Goal: Task Accomplishment & Management: Manage account settings

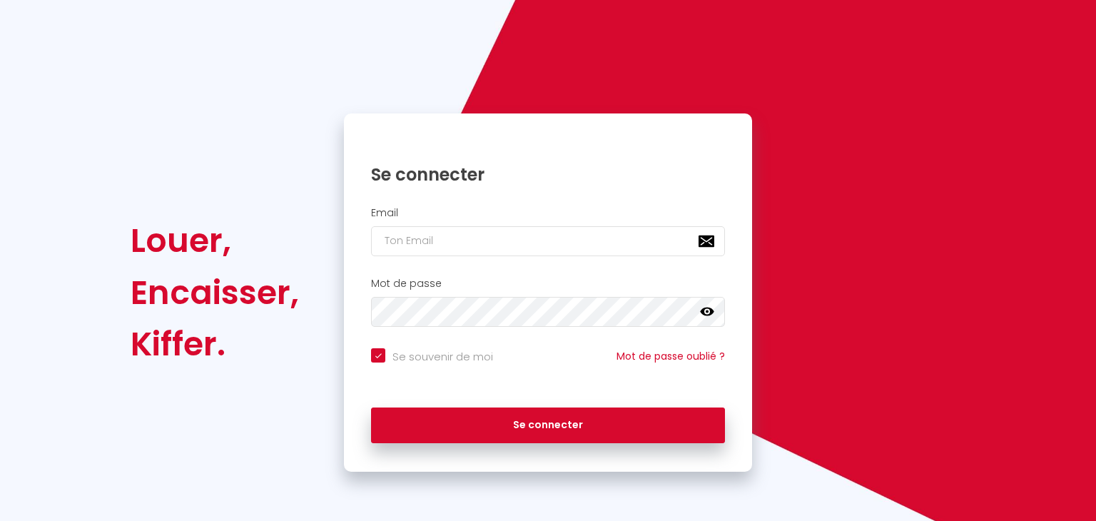
checkbox input "true"
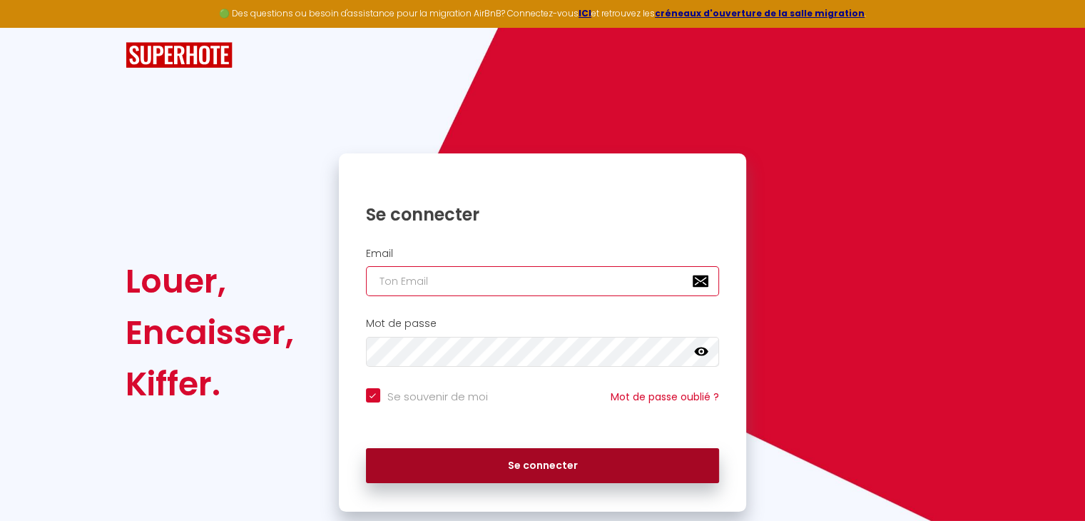
type input "[EMAIL_ADDRESS][DOMAIN_NAME]"
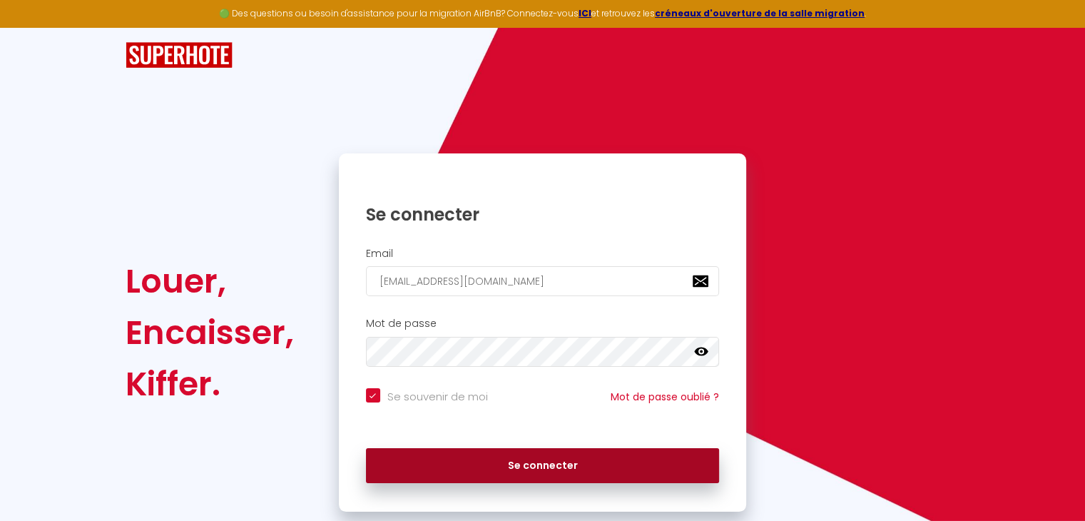
click at [505, 459] on button "Se connecter" at bounding box center [543, 466] width 354 height 36
checkbox input "true"
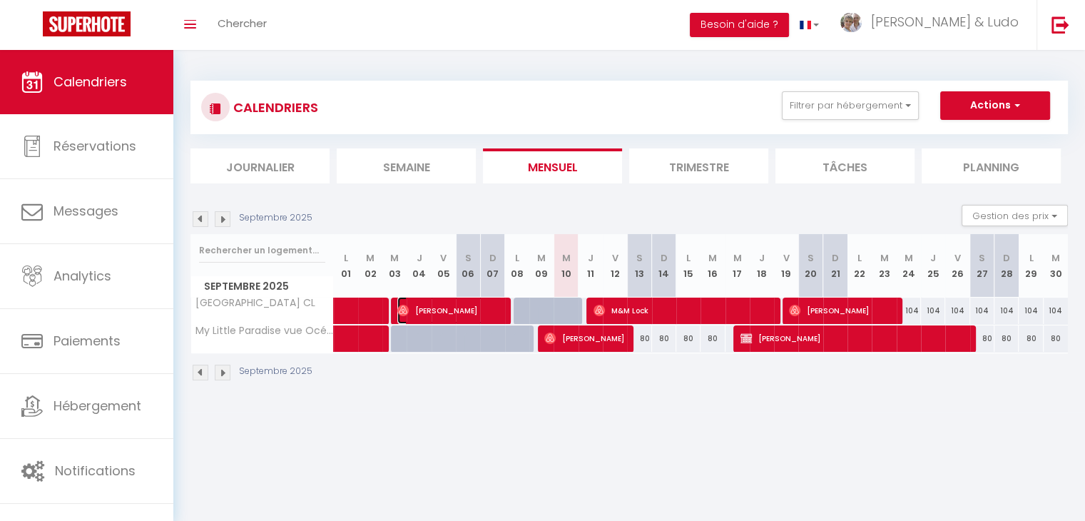
click at [470, 309] on span "[PERSON_NAME]" at bounding box center [450, 310] width 105 height 27
select select "OK"
select select "1"
select select "0"
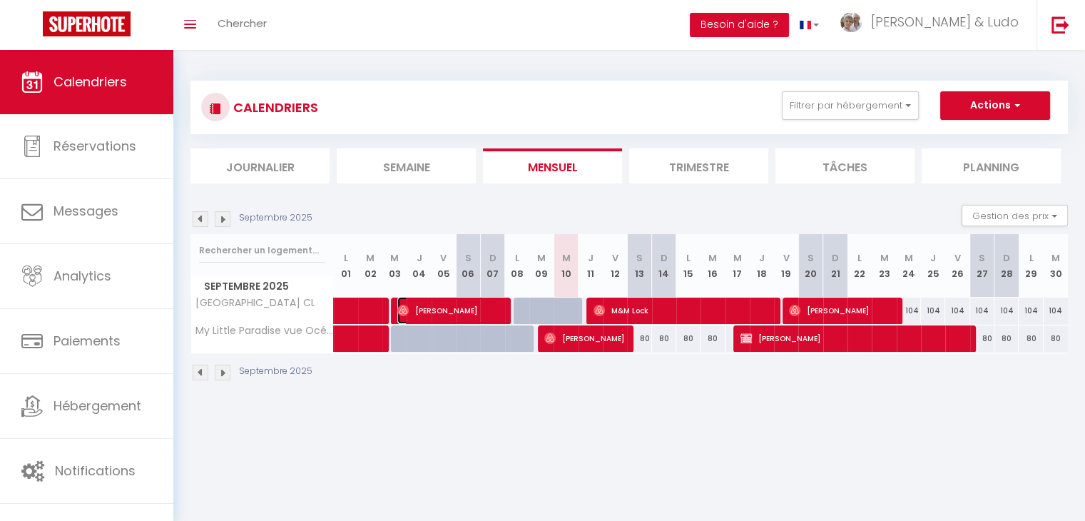
select select "1"
select select
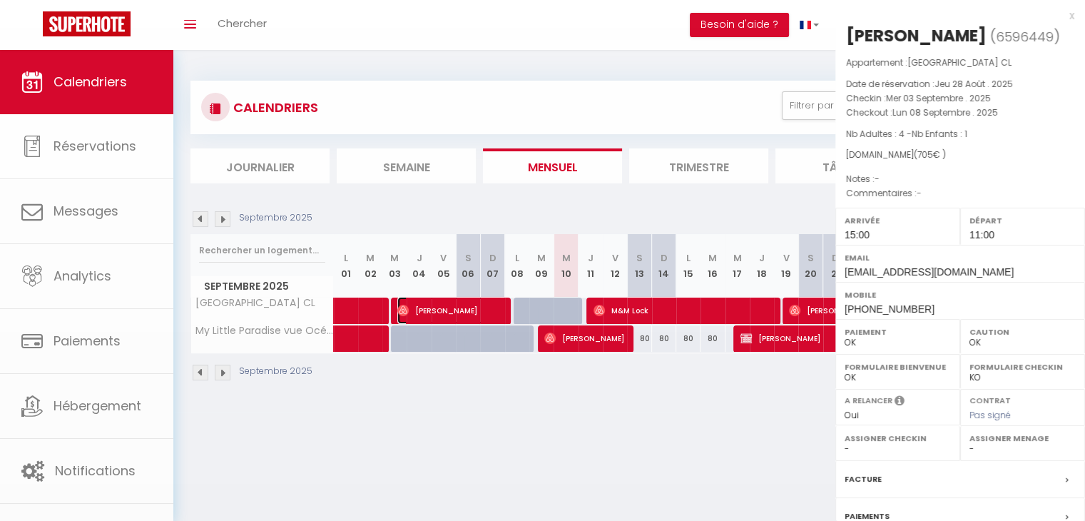
select select "37769"
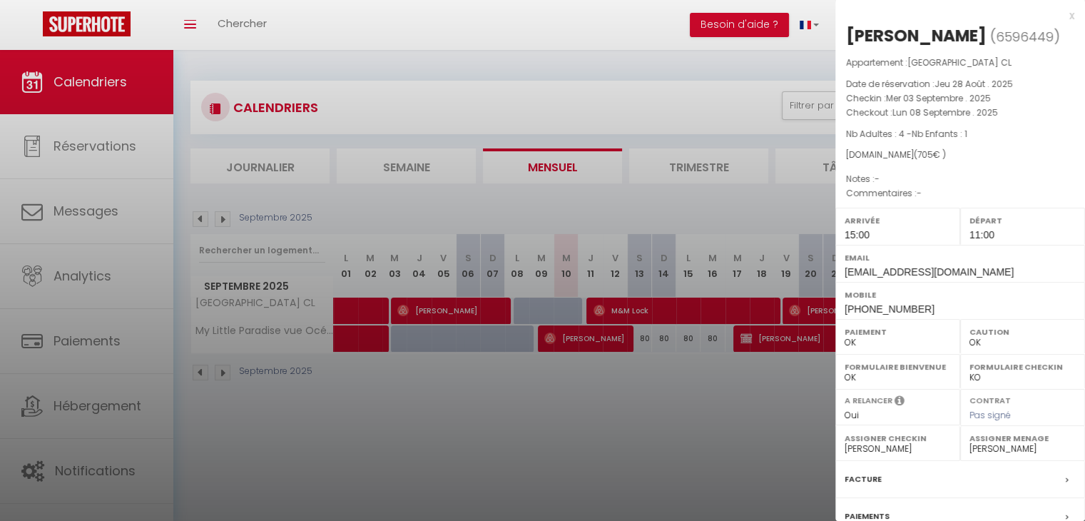
click at [535, 407] on div at bounding box center [542, 260] width 1085 height 521
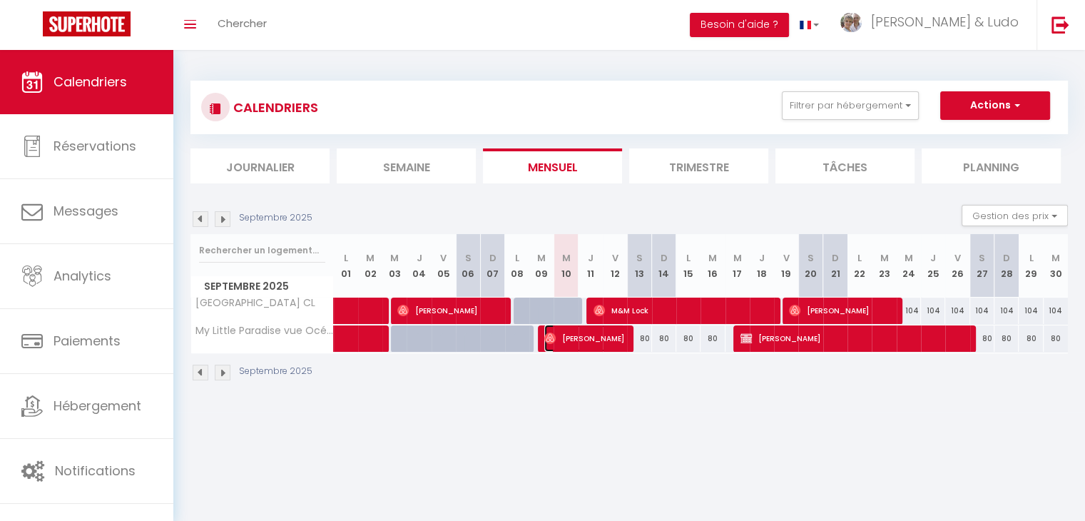
click at [577, 334] on span "[PERSON_NAME]" at bounding box center [585, 338] width 81 height 27
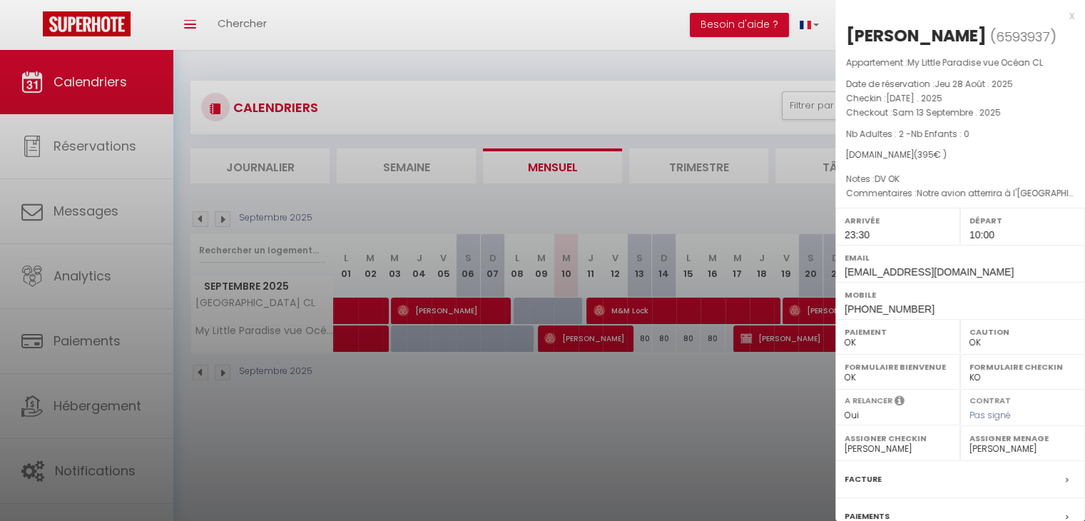
click at [707, 433] on div at bounding box center [542, 260] width 1085 height 521
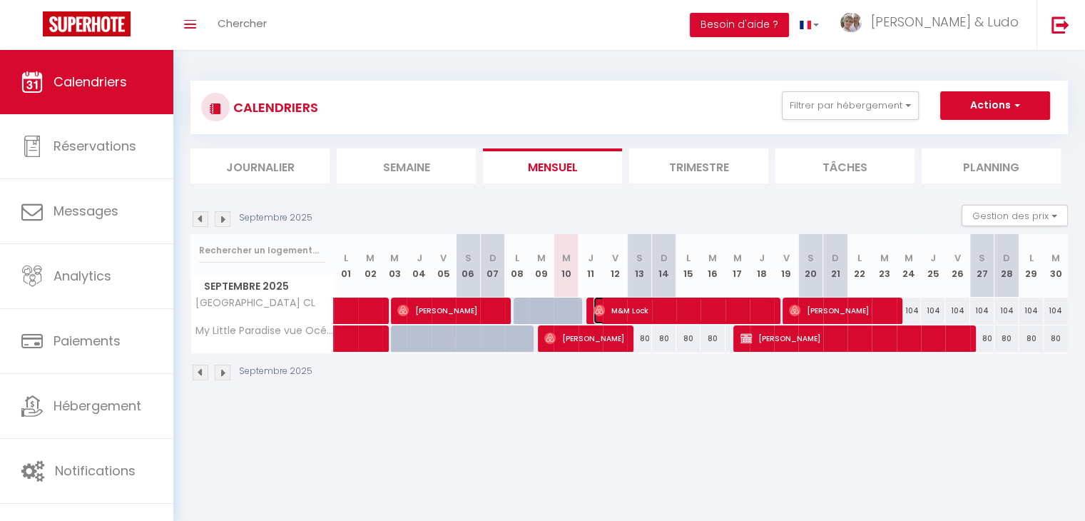
click at [691, 313] on span "M&M Lock" at bounding box center [683, 310] width 178 height 27
select select "0"
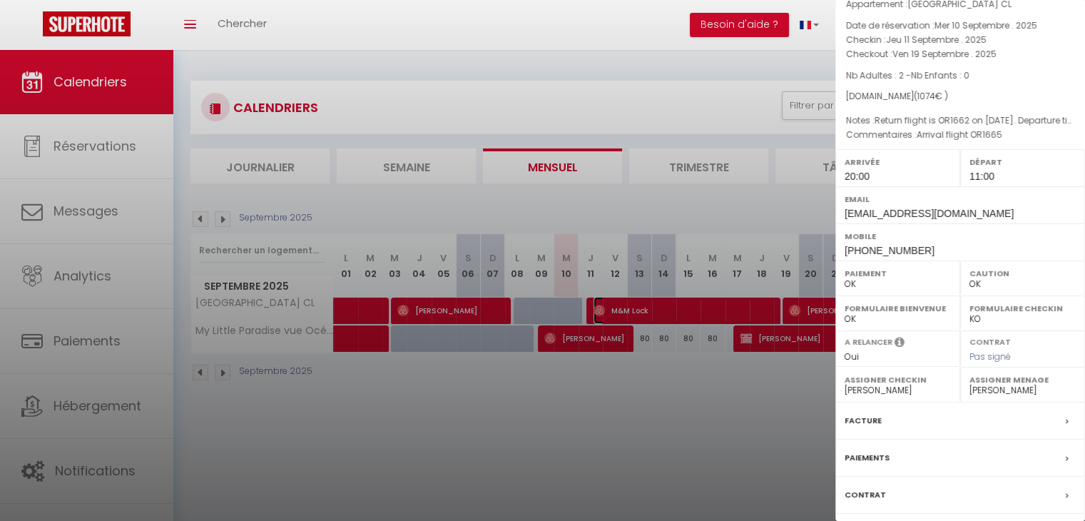
scroll to position [156, 0]
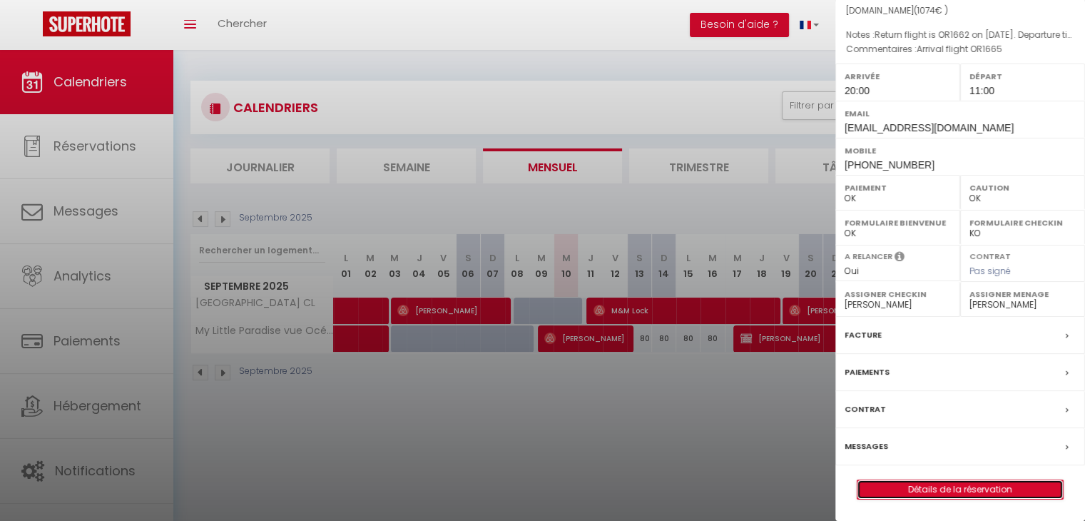
click at [968, 488] on link "Détails de la réservation" at bounding box center [961, 489] width 206 height 19
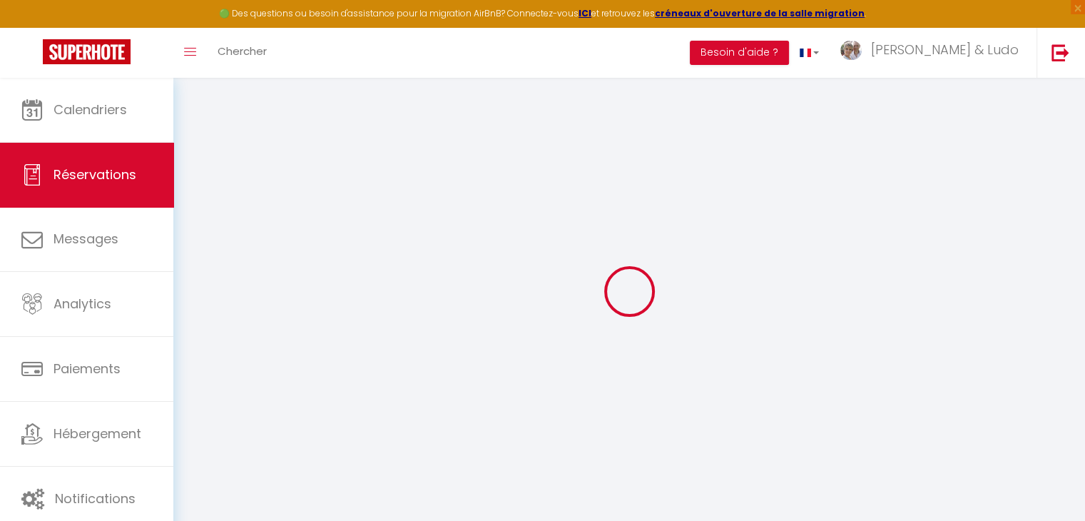
type input "M&M"
type input "Lock"
type input "[EMAIL_ADDRESS][DOMAIN_NAME]"
type input "[PHONE_NUMBER]"
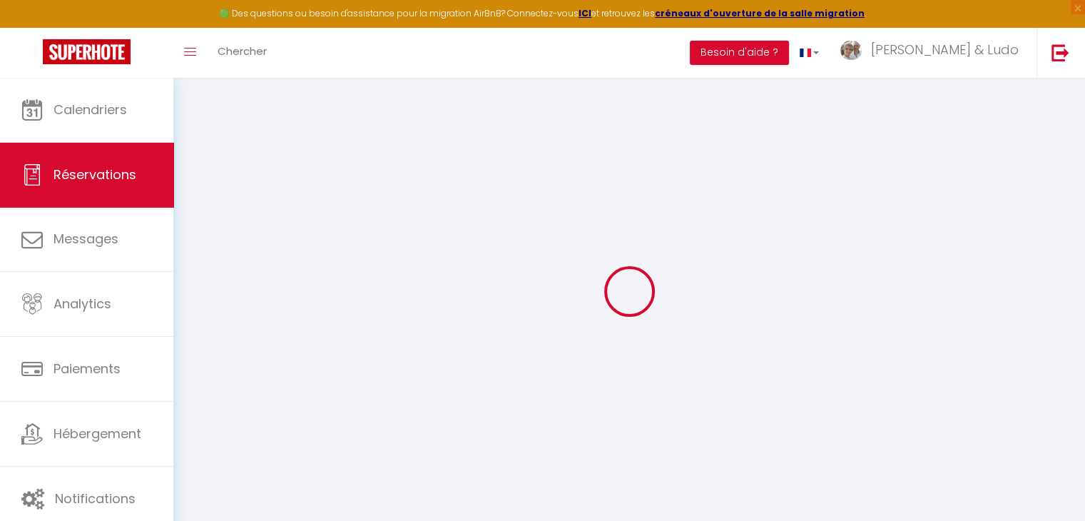
type input "[PHONE_NUMBER]"
select select
type input "168.14000000000001"
select select "55959"
select select "1"
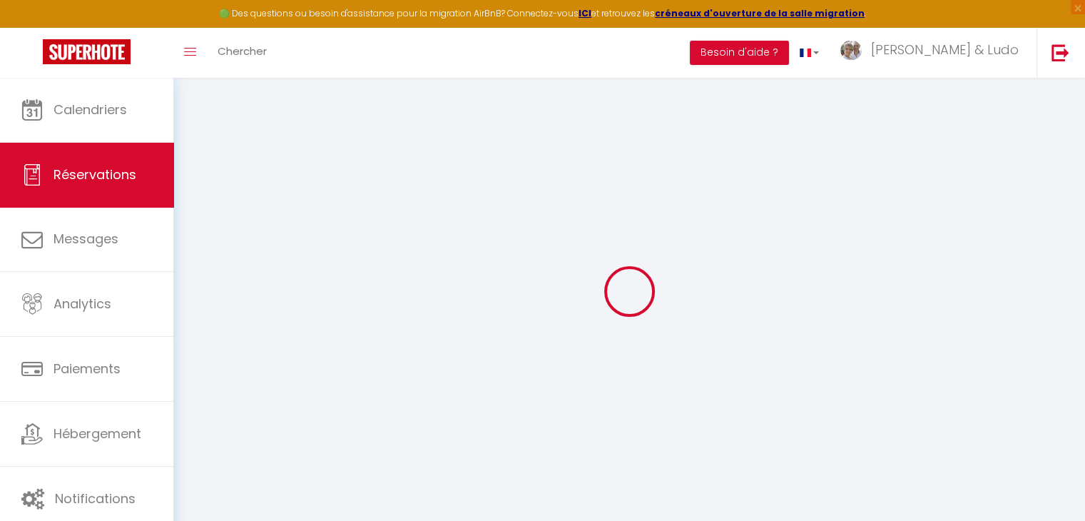
select select
type input "2"
select select "12"
select select
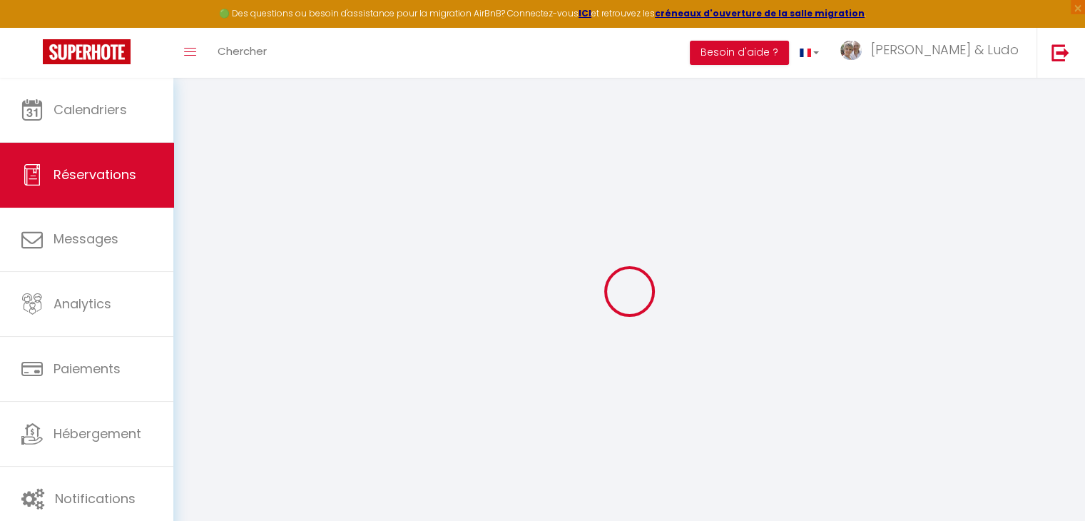
type input "984"
checkbox input "false"
type input "147.6"
select select "1"
type input "80"
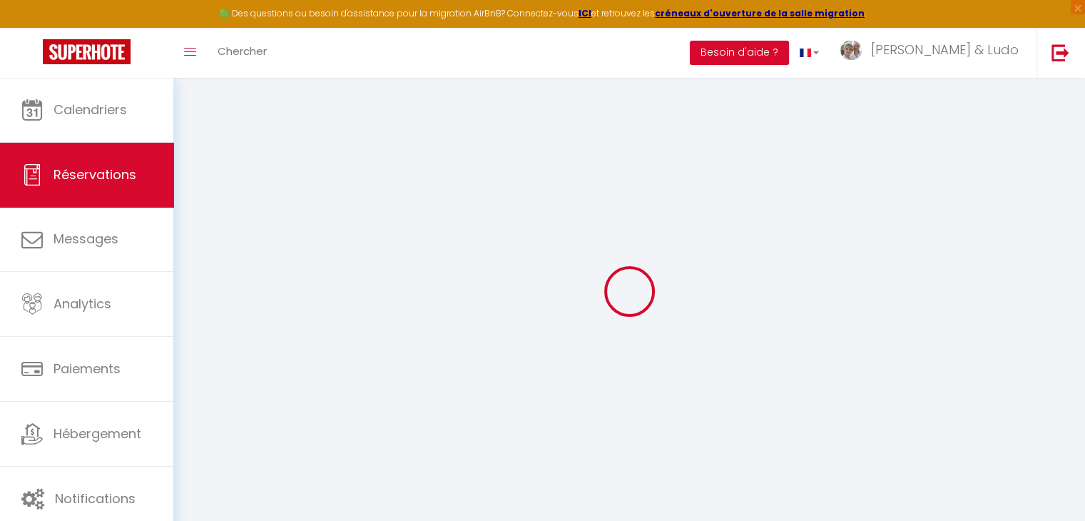
type input "0"
select select
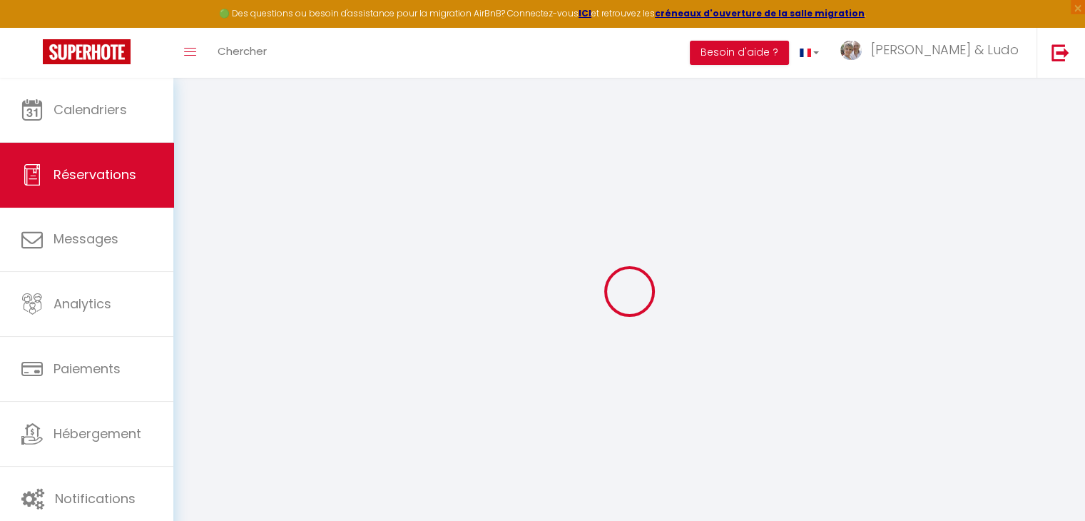
select select "15"
checkbox input "false"
select select
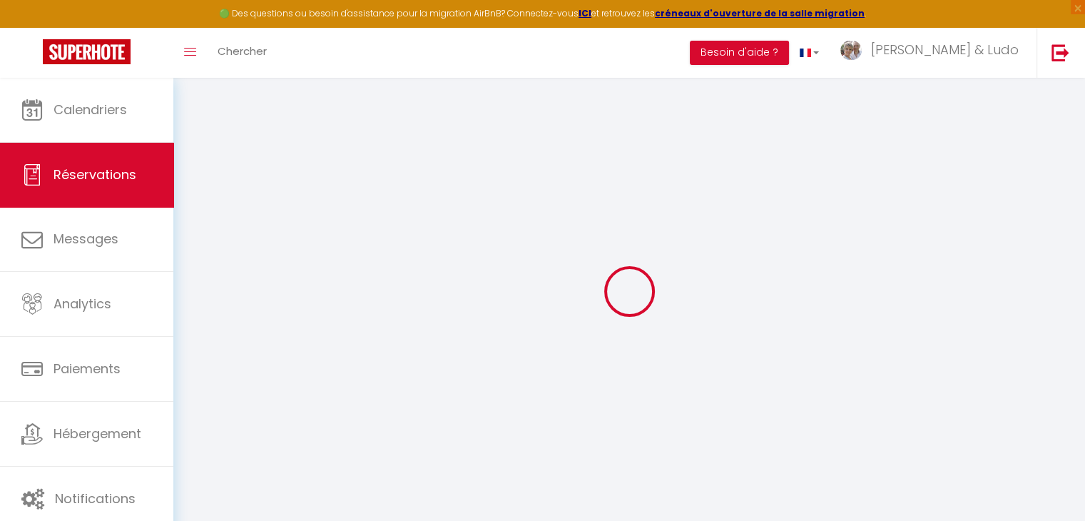
checkbox input "false"
select select
checkbox input "false"
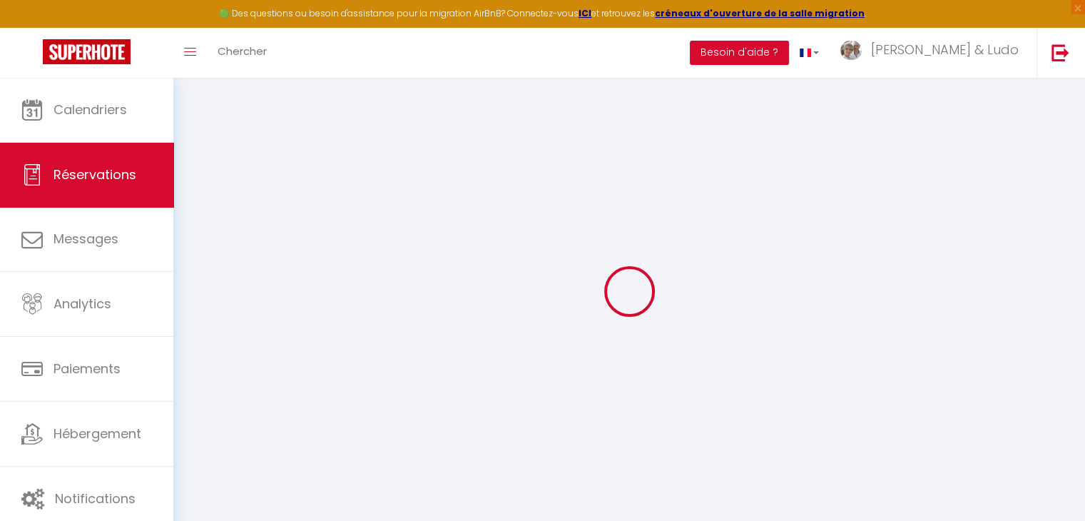
type \ "Arrival flight OR1665"
type textarea "Return flight is OR1662 on [DATE]. Departure time is 16:10 A later check out at…"
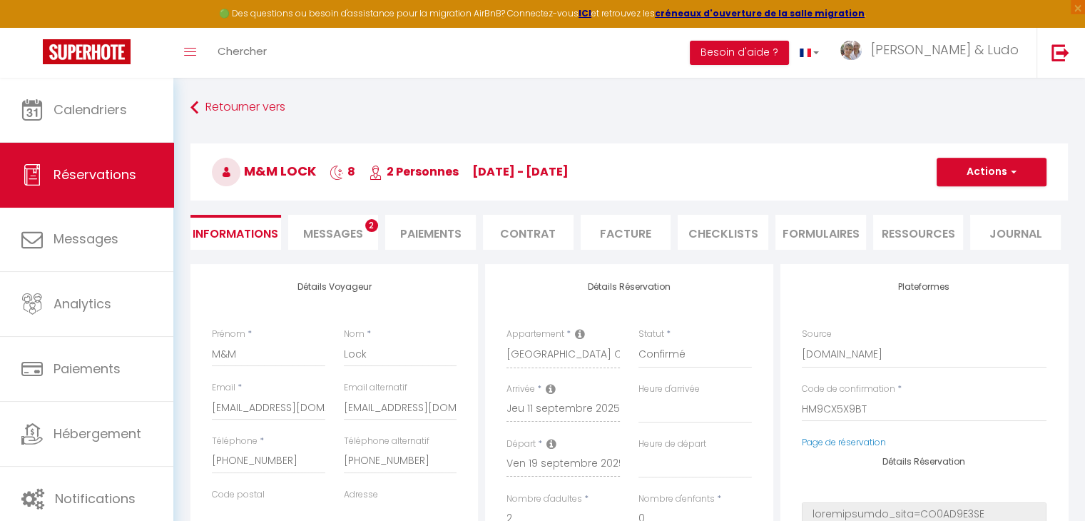
select select
type input "90"
select select
checkbox input "false"
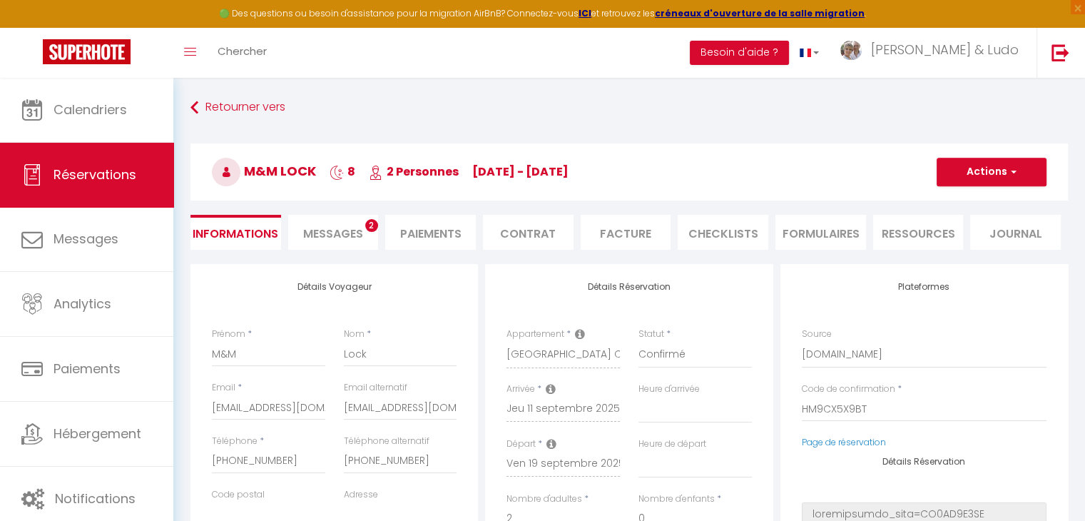
select select
checkbox input "false"
select select "20:00"
select select "11:00"
click at [314, 234] on span "Messages" at bounding box center [333, 234] width 60 height 16
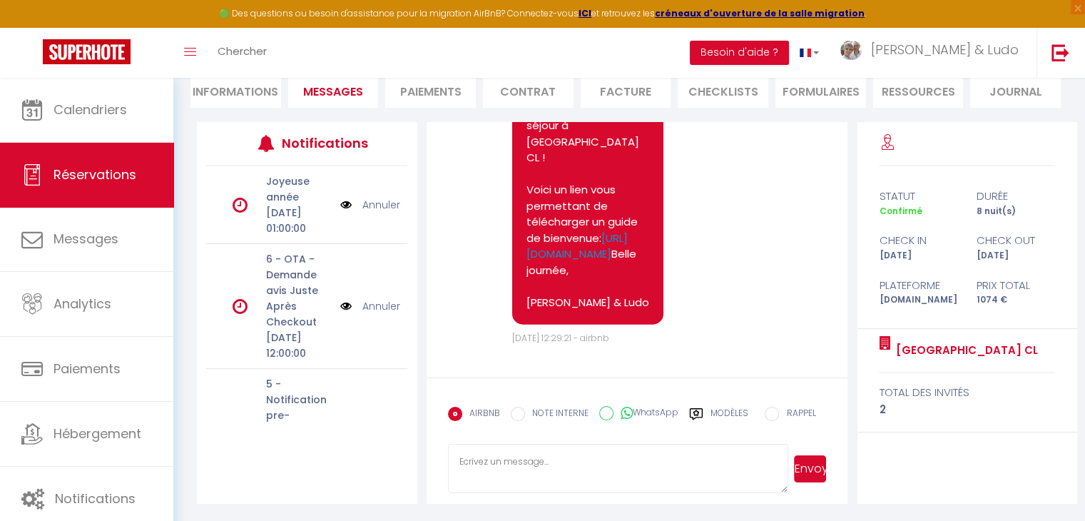
scroll to position [3858, 0]
click at [725, 414] on label "Modèles" at bounding box center [730, 419] width 38 height 25
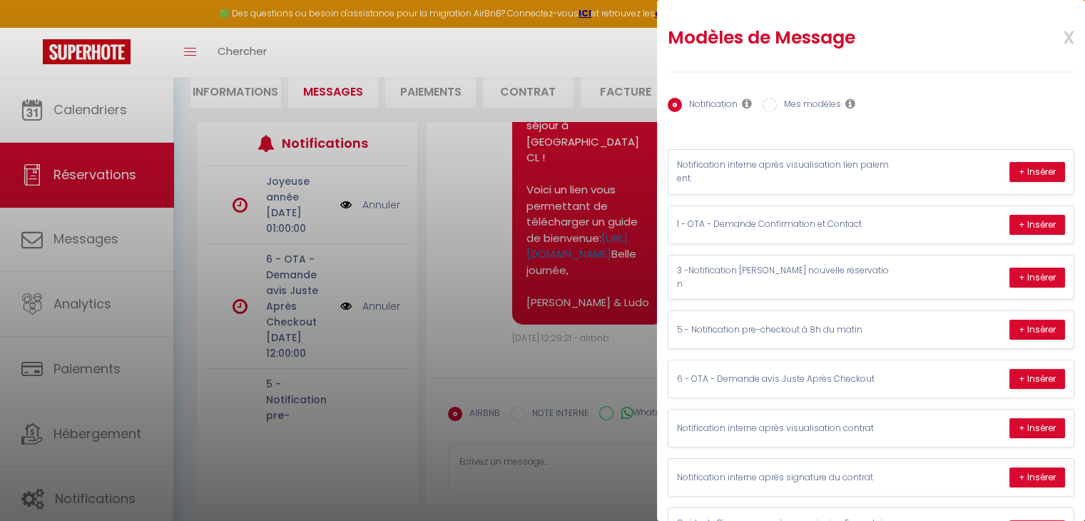
click at [814, 103] on label "Mes modèles" at bounding box center [809, 106] width 64 height 16
click at [777, 103] on input "Mes modèles" at bounding box center [770, 105] width 14 height 14
radio input "true"
radio input "false"
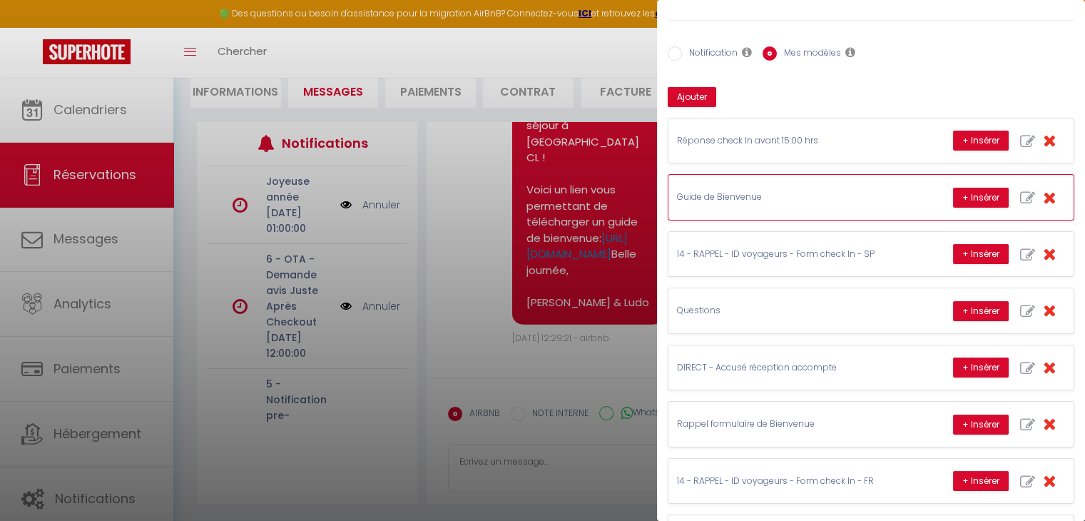
scroll to position [118, 0]
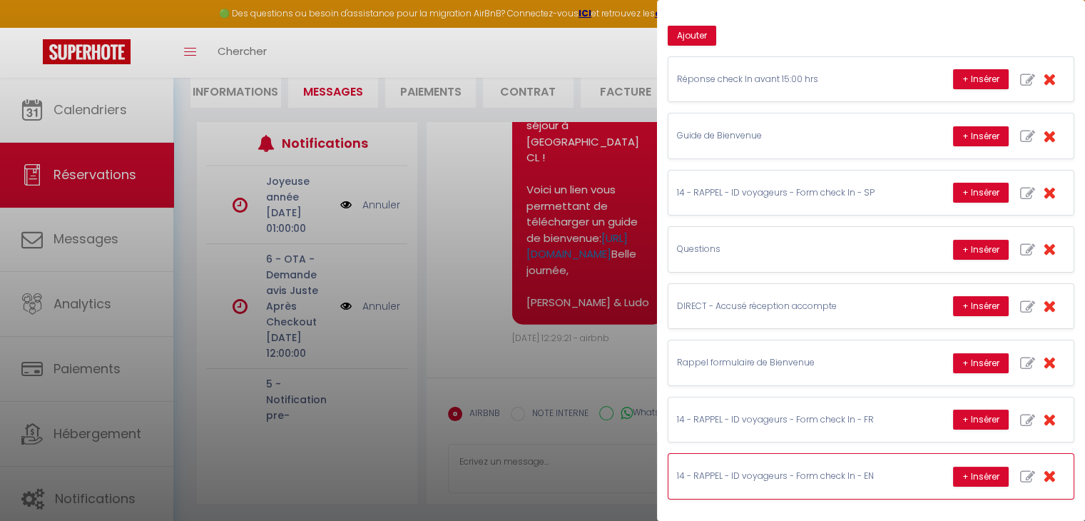
click at [864, 470] on p "14 - RAPPEL - ID voyageurs - Form check In - EN" at bounding box center [784, 477] width 214 height 14
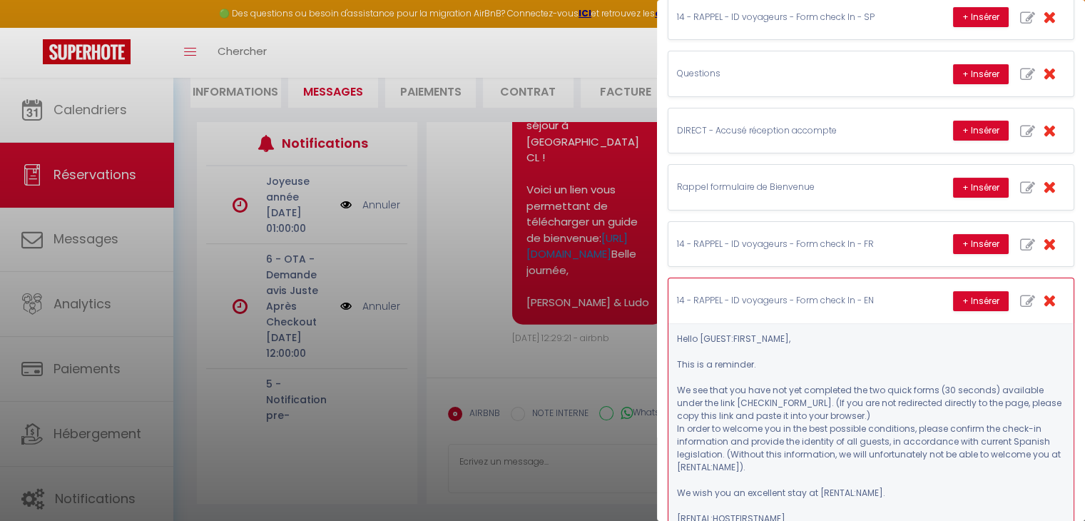
scroll to position [328, 0]
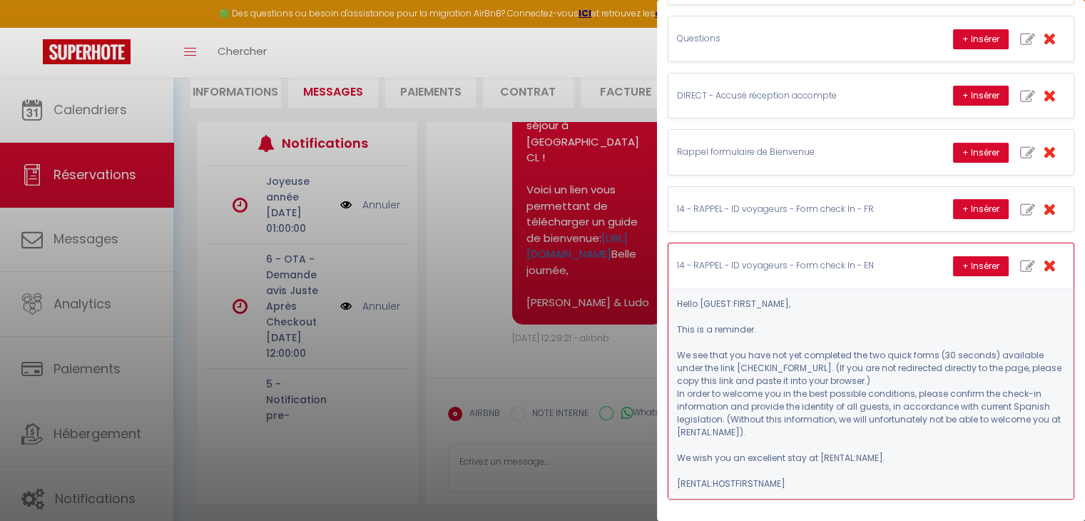
click at [864, 264] on div "14 - RAPPEL - ID voyageurs - Form check In - EN + Insérer" at bounding box center [871, 265] width 405 height 44
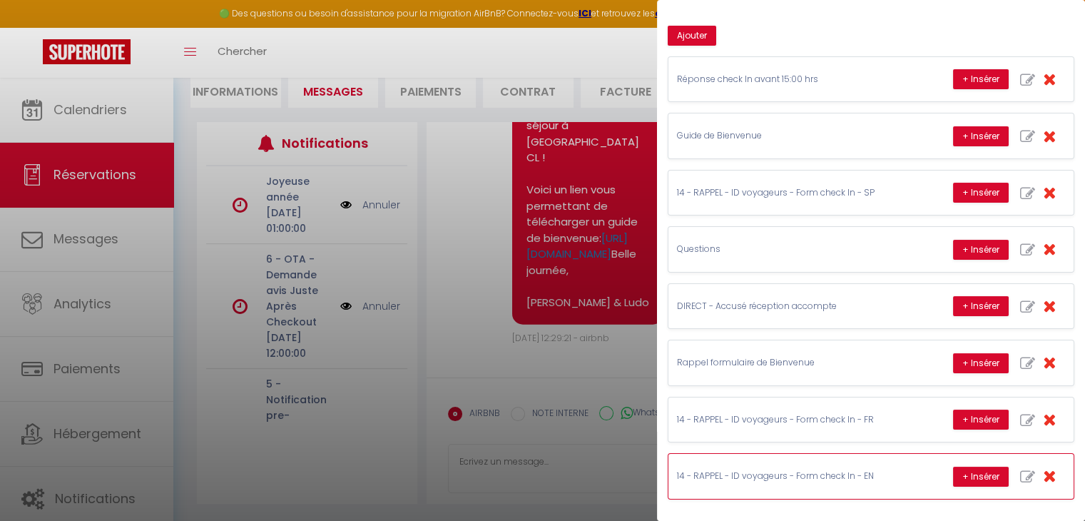
scroll to position [118, 0]
click at [836, 413] on p "14 - RAPPEL - ID voyageurs - Form check In - FR" at bounding box center [784, 420] width 214 height 14
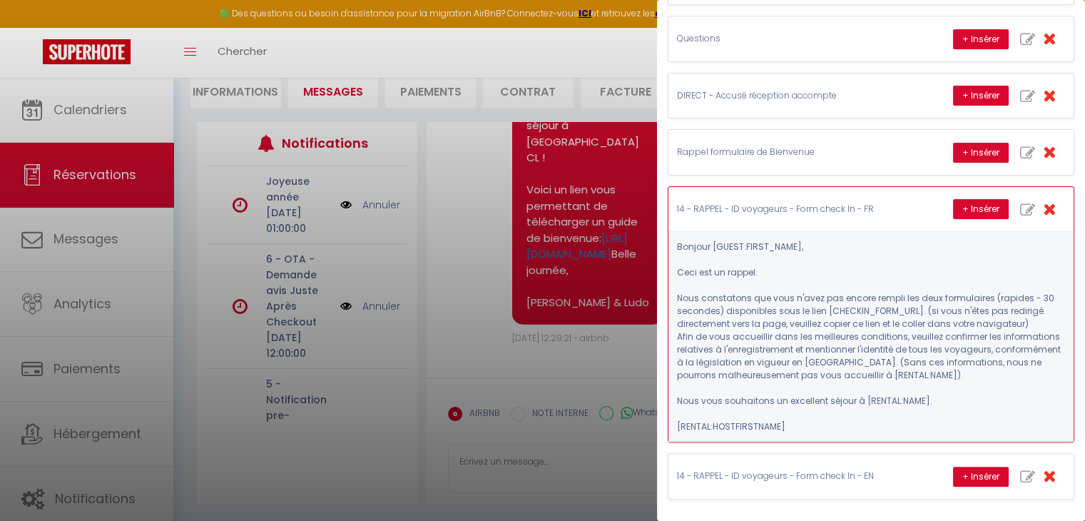
click at [797, 203] on p "14 - RAPPEL - ID voyageurs - Form check In - FR" at bounding box center [784, 210] width 214 height 14
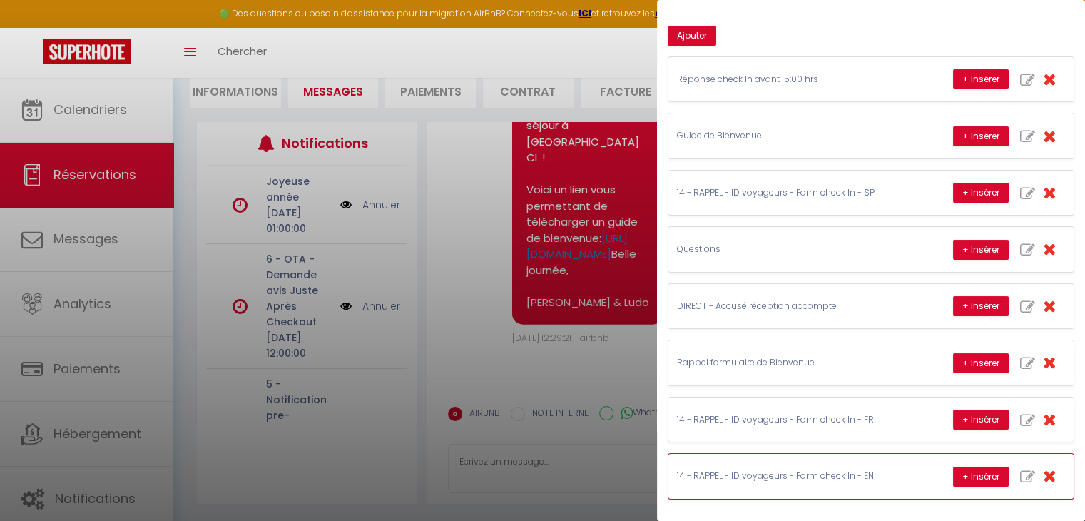
click at [826, 470] on p "14 - RAPPEL - ID voyageurs - Form check In - EN" at bounding box center [784, 477] width 214 height 14
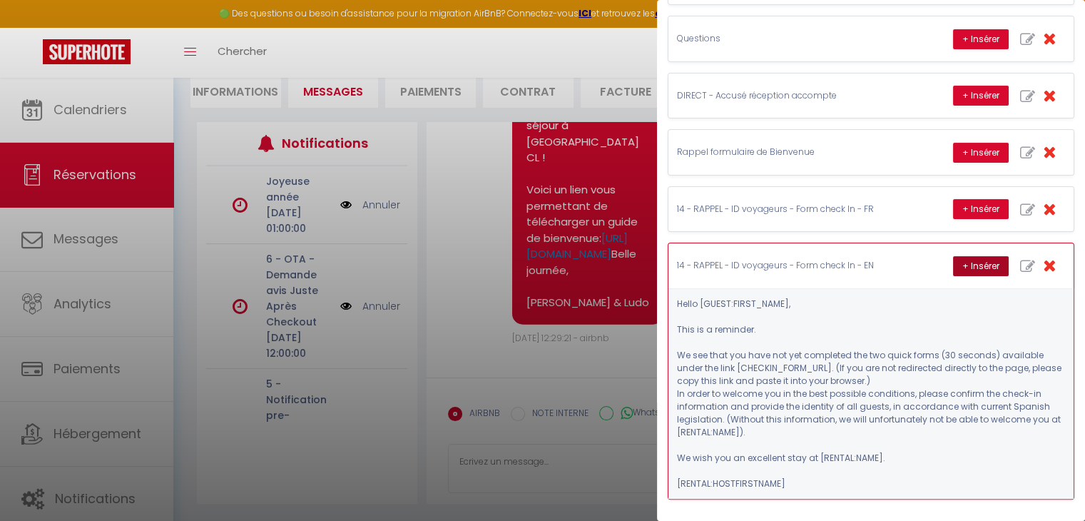
click at [972, 257] on button "+ Insérer" at bounding box center [981, 266] width 56 height 20
type textarea "Hello M&M, This is a reminder. We see that you have not yet completed the two q…"
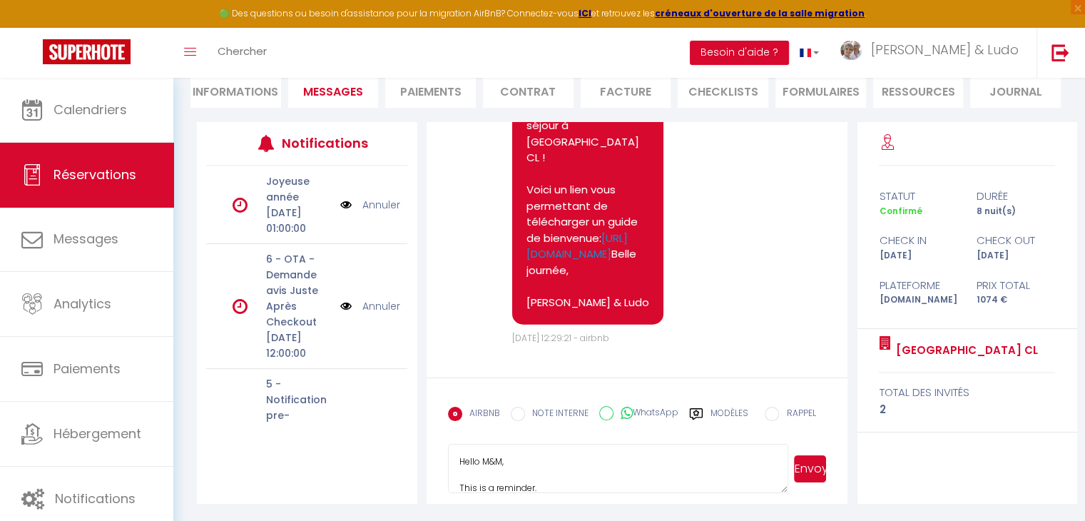
click at [815, 467] on button "Envoyer" at bounding box center [810, 468] width 32 height 27
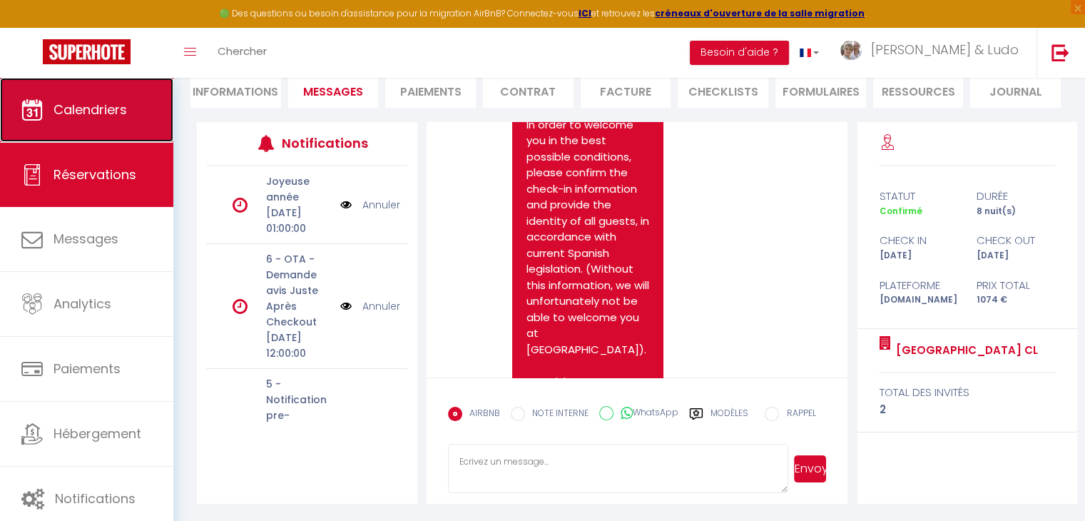
click at [107, 112] on span "Calendriers" at bounding box center [91, 110] width 74 height 18
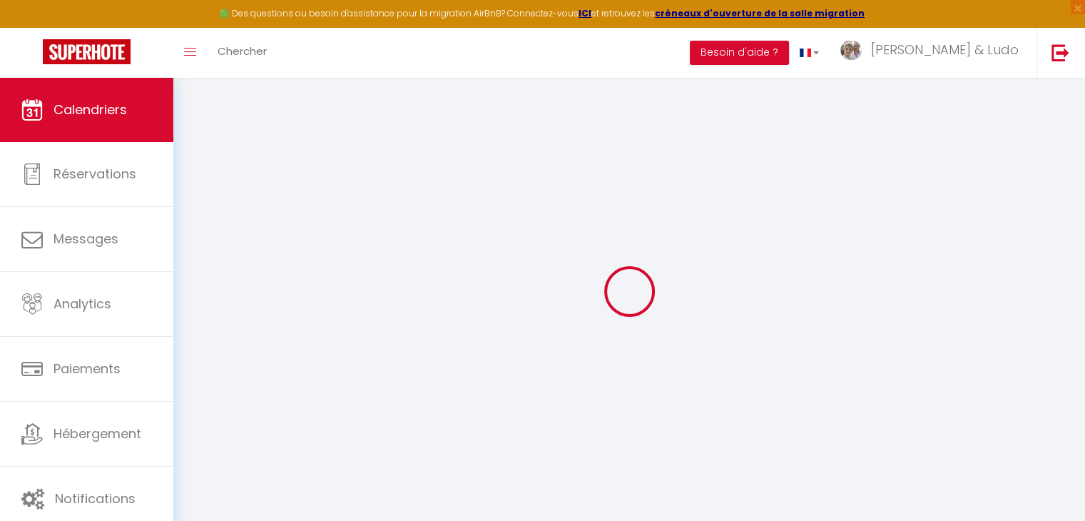
select select
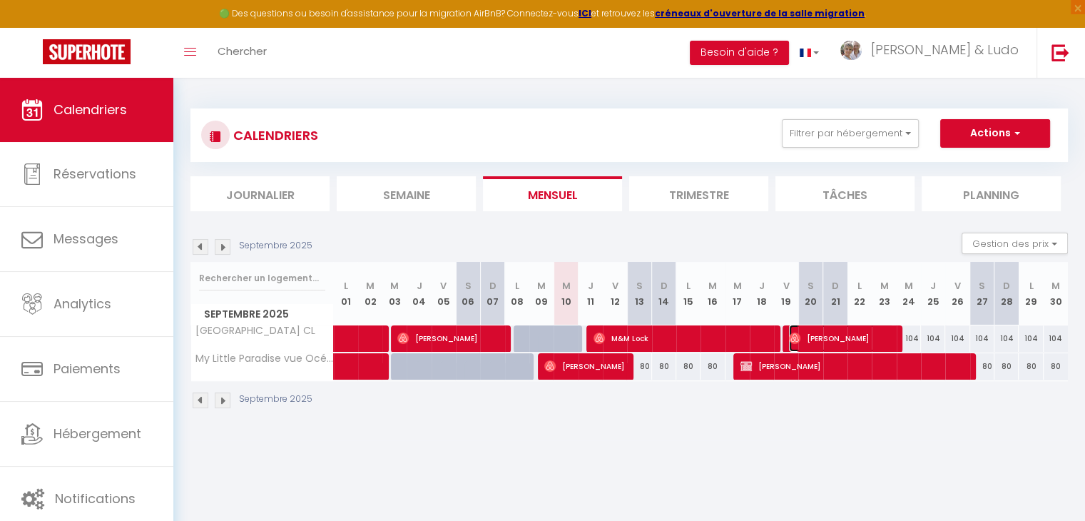
click at [841, 338] on span "[PERSON_NAME]" at bounding box center [841, 338] width 105 height 27
select select "OK"
select select "1"
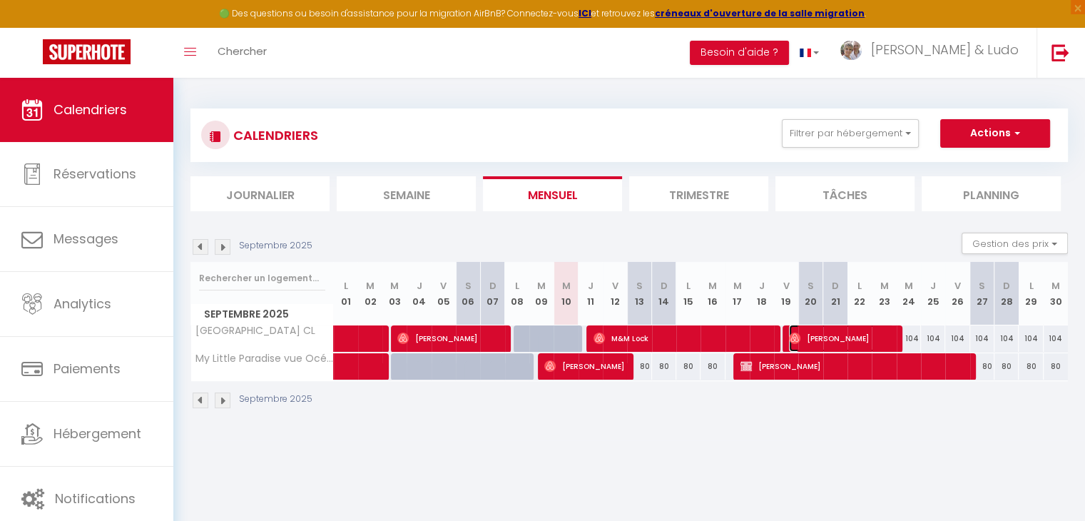
select select "1"
select select
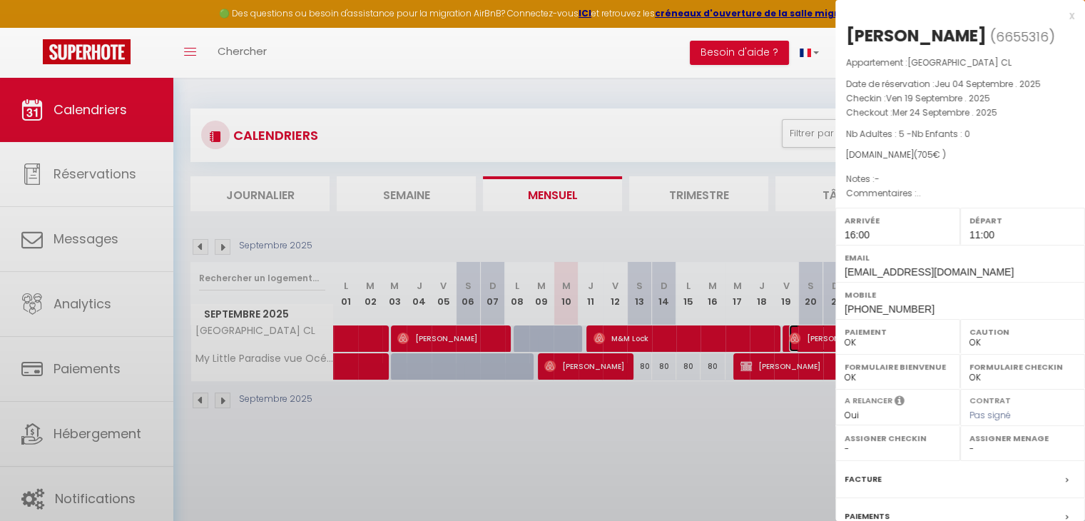
select select "37769"
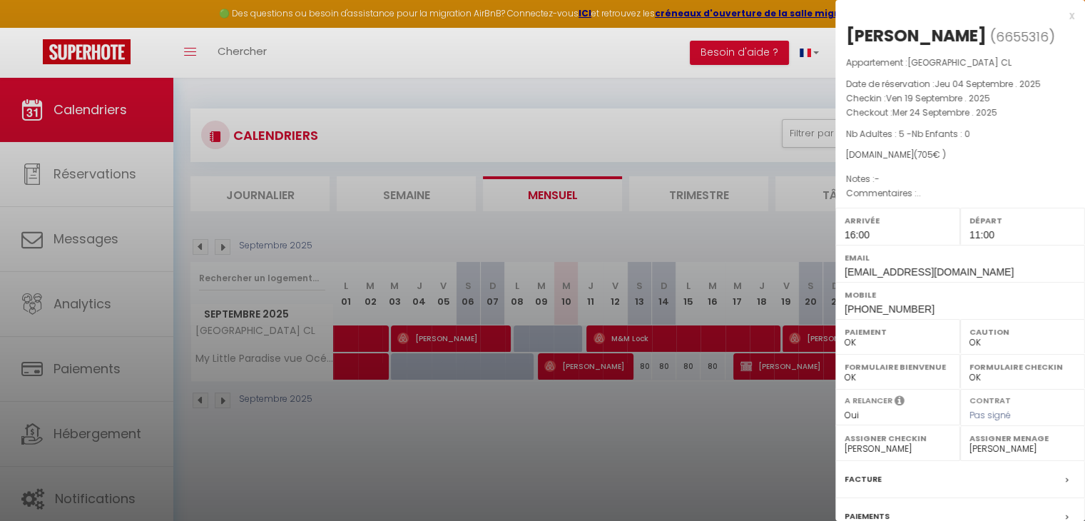
click at [776, 362] on div at bounding box center [542, 260] width 1085 height 521
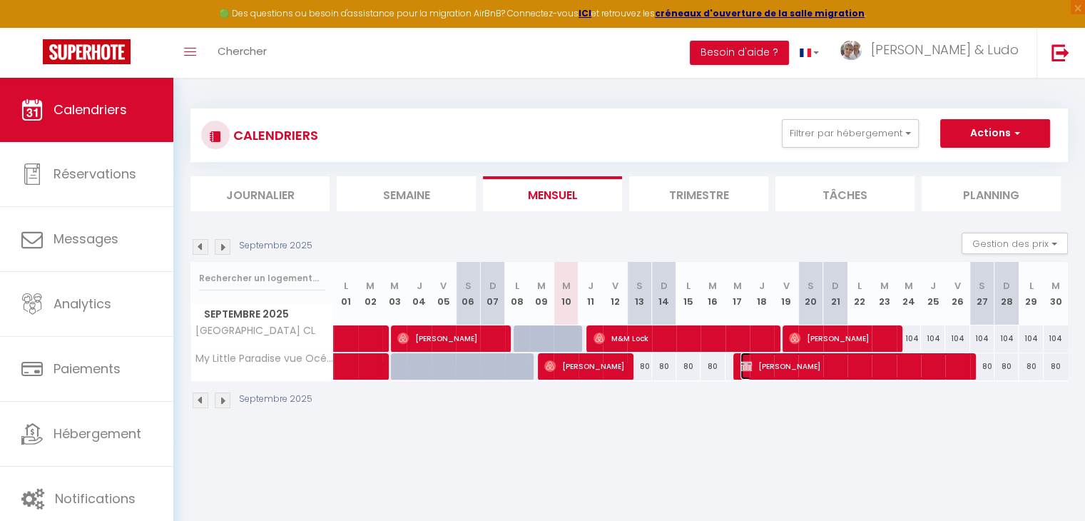
click at [854, 373] on span "[PERSON_NAME]" at bounding box center [854, 366] width 226 height 27
select select "KO"
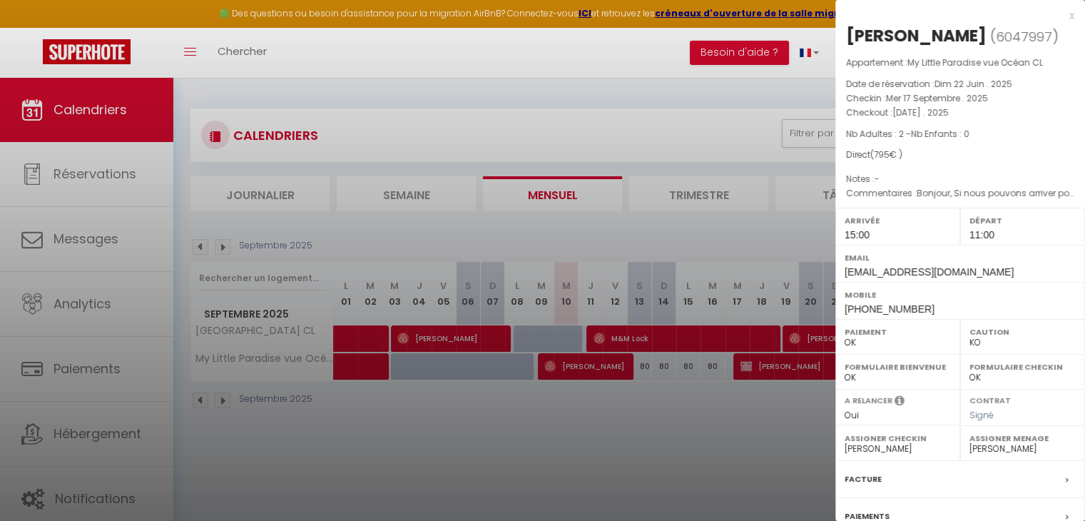
click at [577, 430] on div at bounding box center [542, 260] width 1085 height 521
